Goal: Navigation & Orientation: Understand site structure

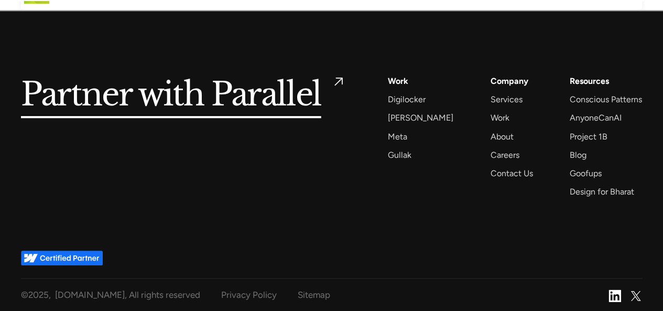
scroll to position [495, 0]
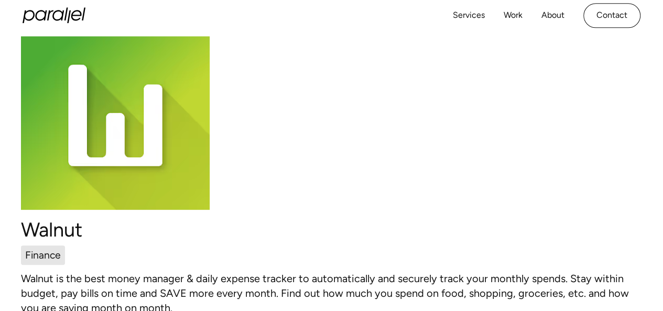
scroll to position [17, 0]
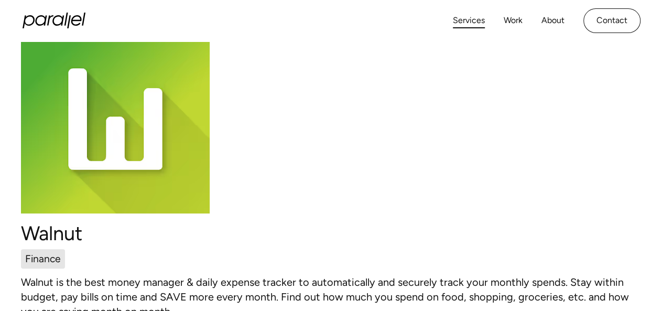
click at [468, 19] on link "Services" at bounding box center [469, 20] width 32 height 15
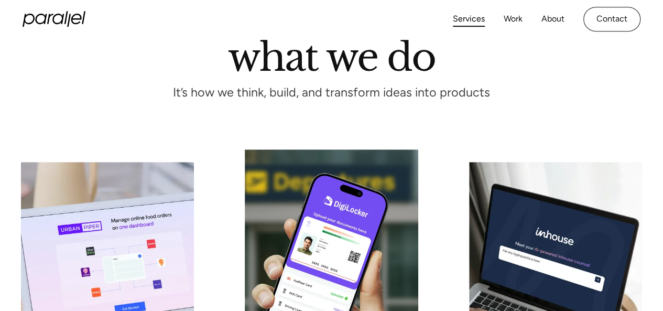
scroll to position [97, 0]
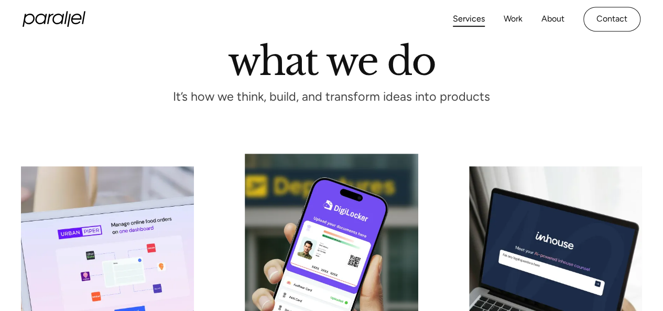
click at [662, 14] on html "Services Work About Careers Contact LinkedIn Twitter (X) Design isn’t just what…" at bounding box center [331, 58] width 663 height 311
click at [549, 21] on link "About" at bounding box center [552, 20] width 23 height 15
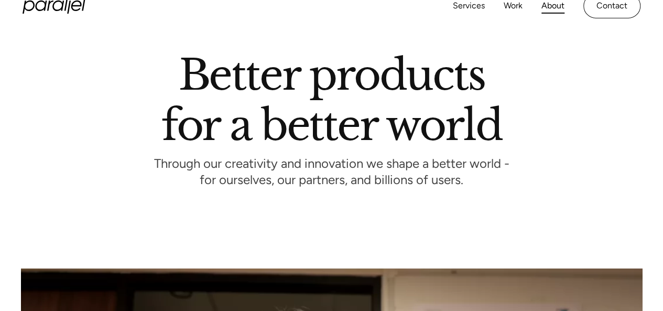
scroll to position [39, 0]
